Goal: Task Accomplishment & Management: Manage account settings

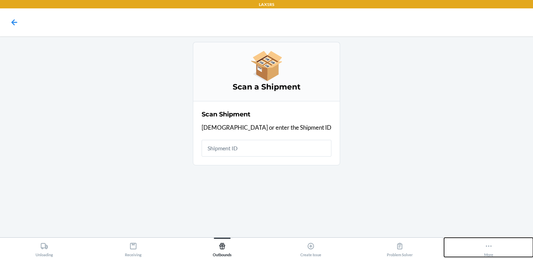
click at [489, 248] on icon at bounding box center [489, 246] width 8 height 8
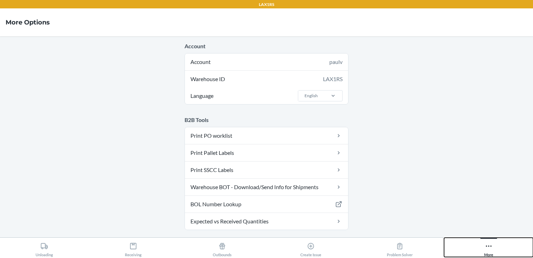
click at [469, 240] on button "More" at bounding box center [488, 246] width 89 height 19
click at [477, 246] on button "More" at bounding box center [488, 246] width 89 height 19
click at [369, 139] on main "Account Account paulv Warehouse ID LAX1RS Language English B2B Tools Print PO w…" at bounding box center [266, 136] width 533 height 201
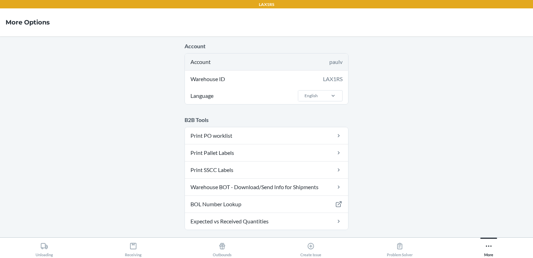
click at [283, 61] on div "Account paulv" at bounding box center [266, 61] width 163 height 17
click at [203, 59] on div "Account paulv" at bounding box center [266, 61] width 163 height 17
click at [330, 62] on div "paulv" at bounding box center [335, 62] width 13 height 8
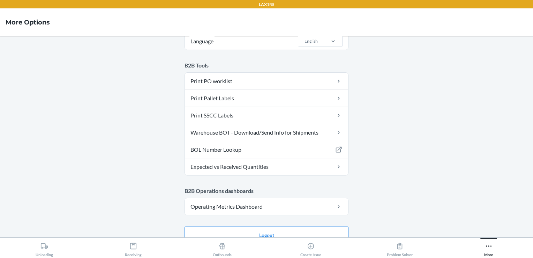
scroll to position [65, 0]
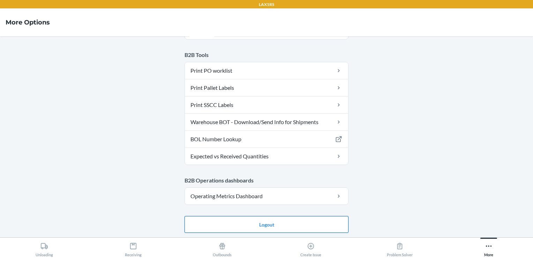
click at [306, 220] on button "Logout" at bounding box center [267, 224] width 164 height 17
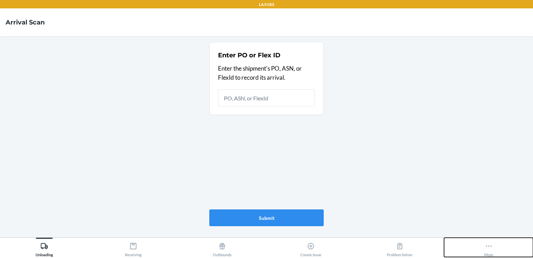
click at [485, 243] on icon at bounding box center [489, 246] width 8 height 8
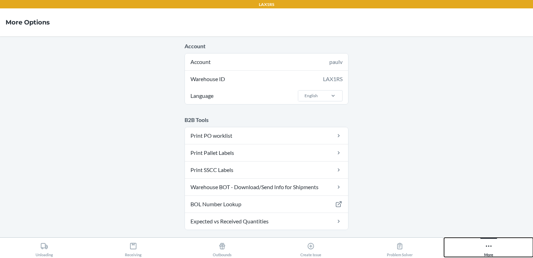
scroll to position [65, 0]
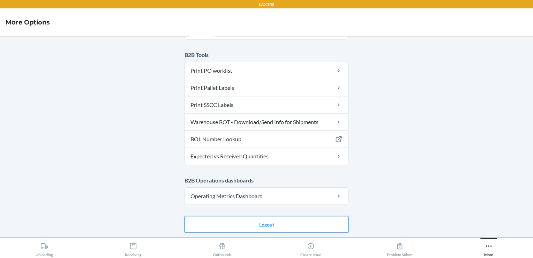
click at [290, 225] on button "Logout" at bounding box center [267, 224] width 164 height 17
